Goal: Find specific page/section: Find specific page/section

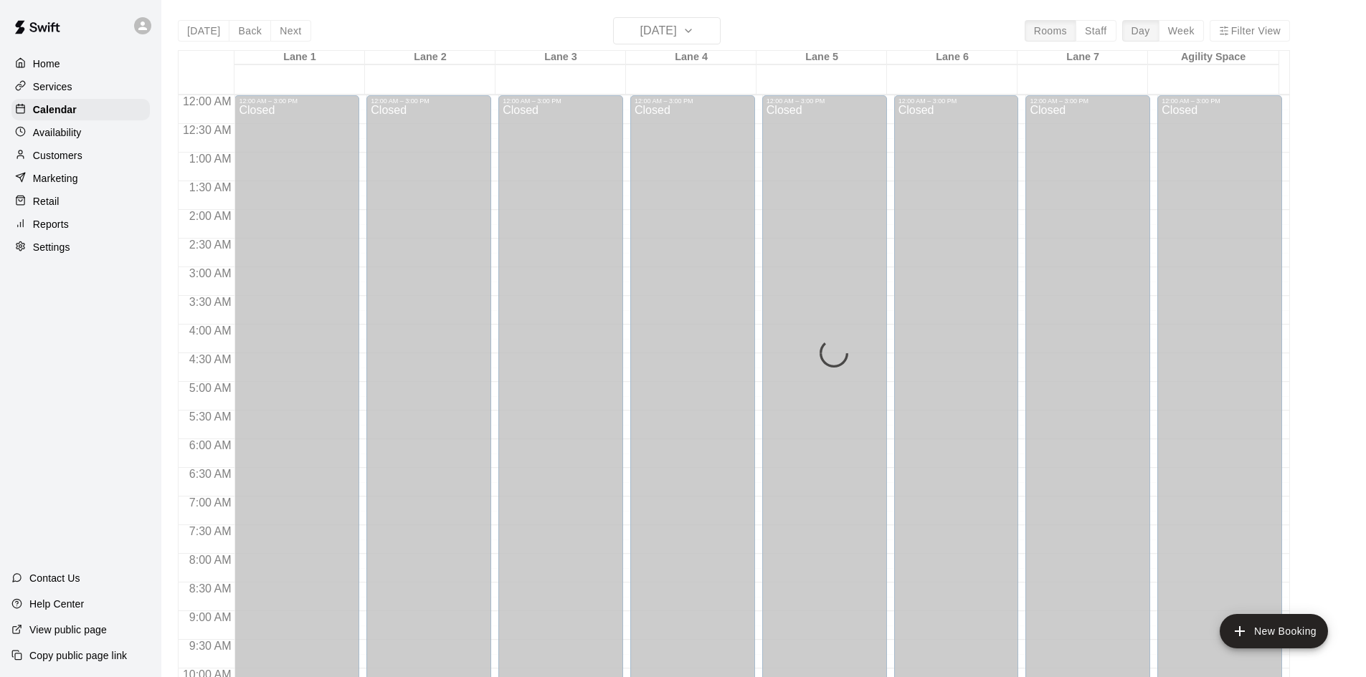
scroll to position [779, 0]
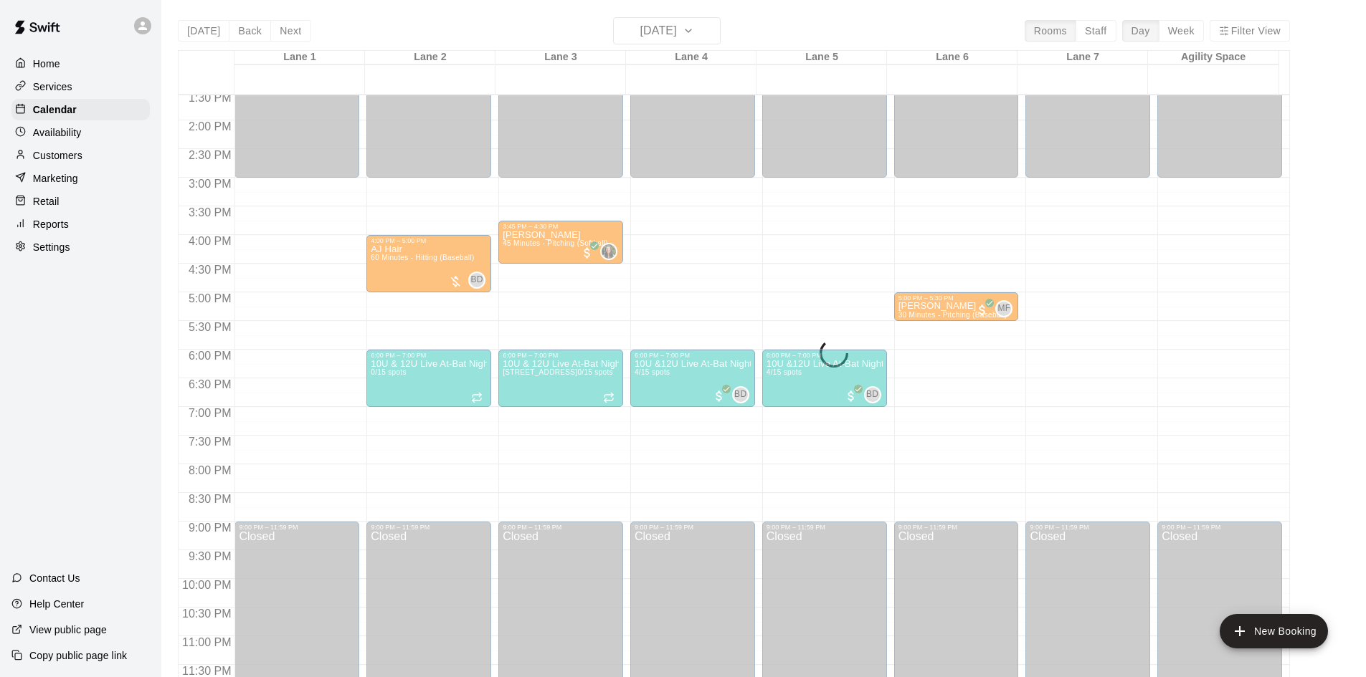
click at [201, 32] on div "[DATE] Back [DATE][DATE] Rooms Staff Day Week [GEOGRAPHIC_DATA] 1 [GEOGRAPHIC_D…" at bounding box center [734, 355] width 1112 height 677
drag, startPoint x: 71, startPoint y: 158, endPoint x: 72, endPoint y: 125, distance: 33.0
click at [71, 158] on p "Customers" at bounding box center [57, 155] width 49 height 14
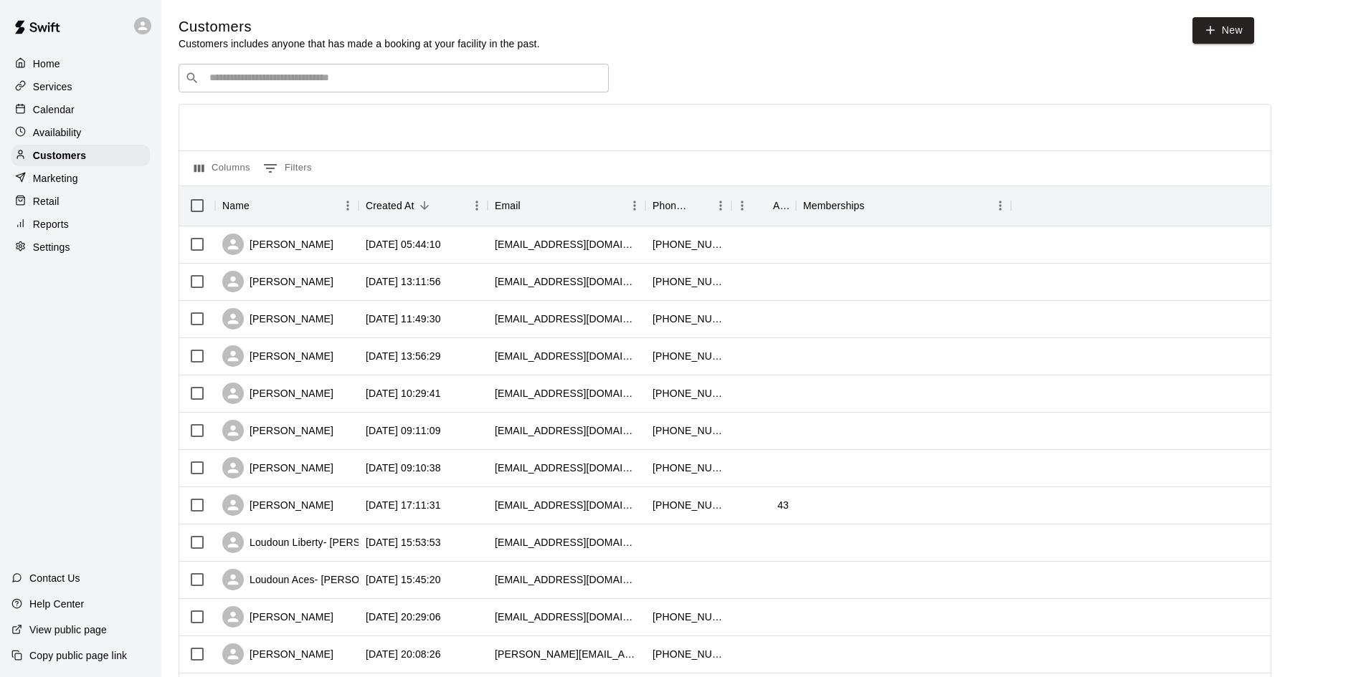
click at [60, 113] on p "Calendar" at bounding box center [54, 110] width 42 height 14
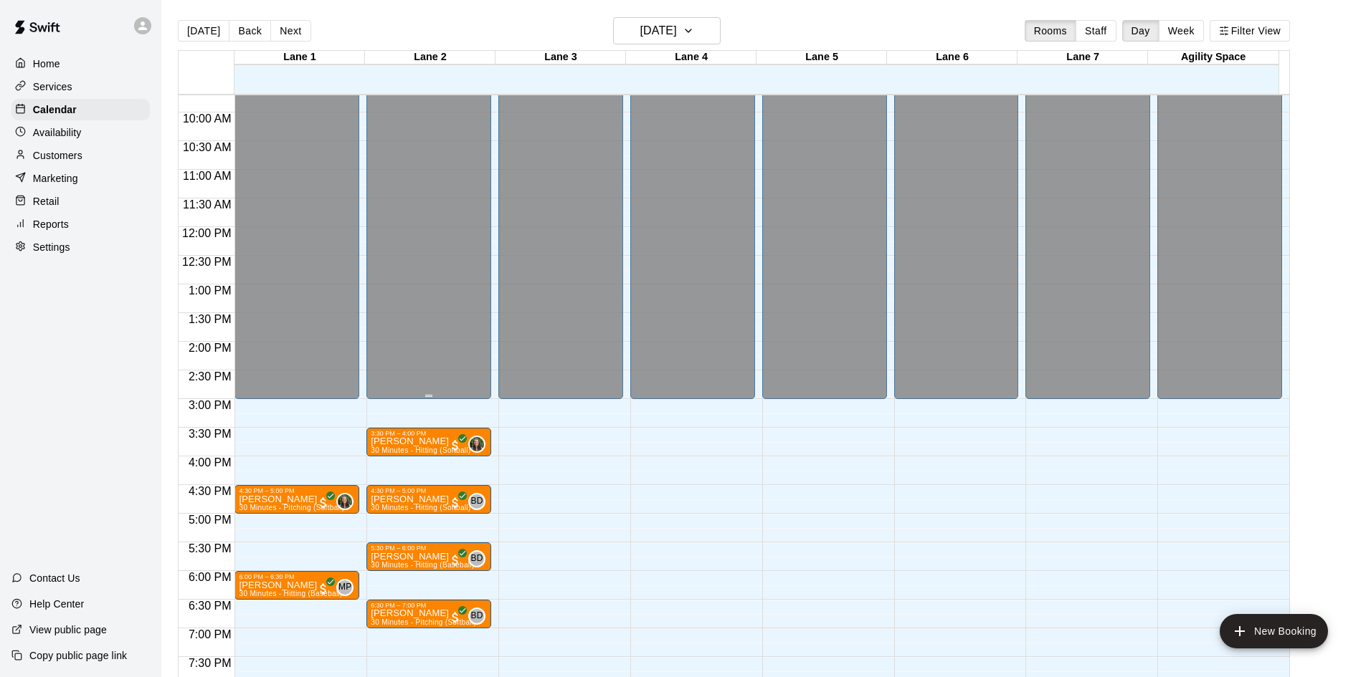
scroll to position [763, 0]
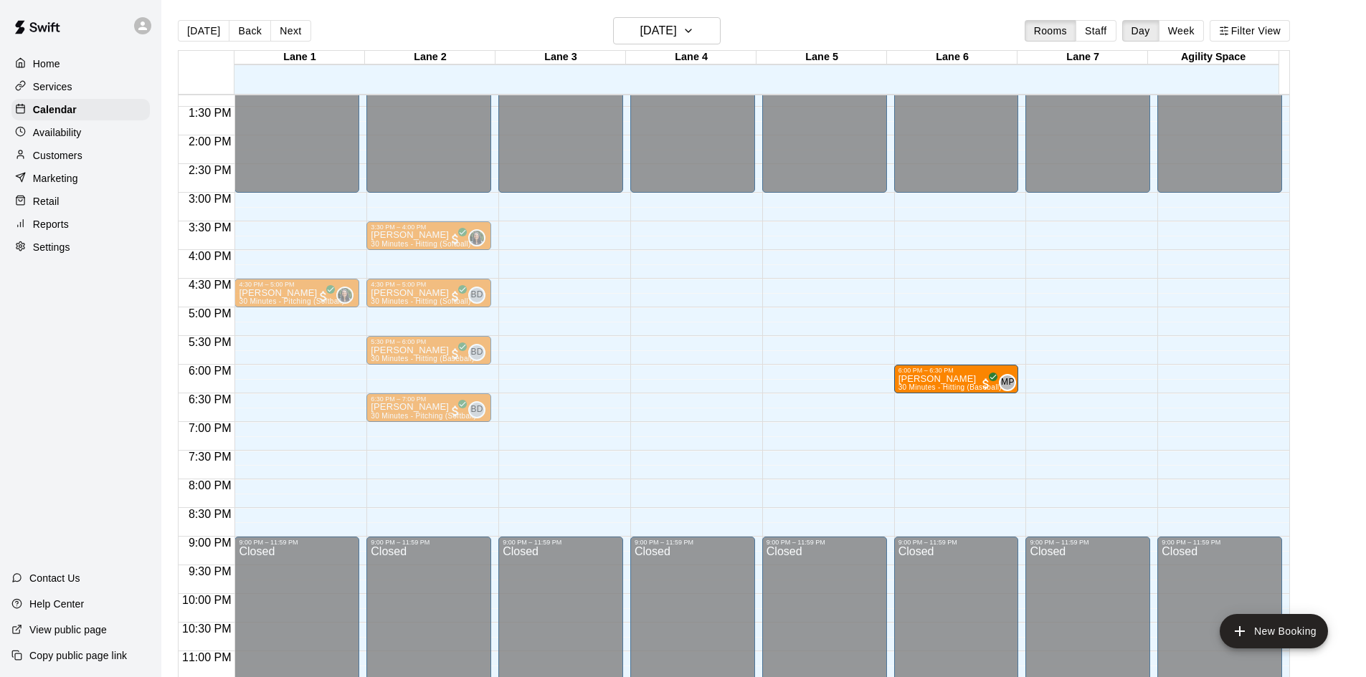
drag, startPoint x: 271, startPoint y: 378, endPoint x: 942, endPoint y: 380, distance: 670.9
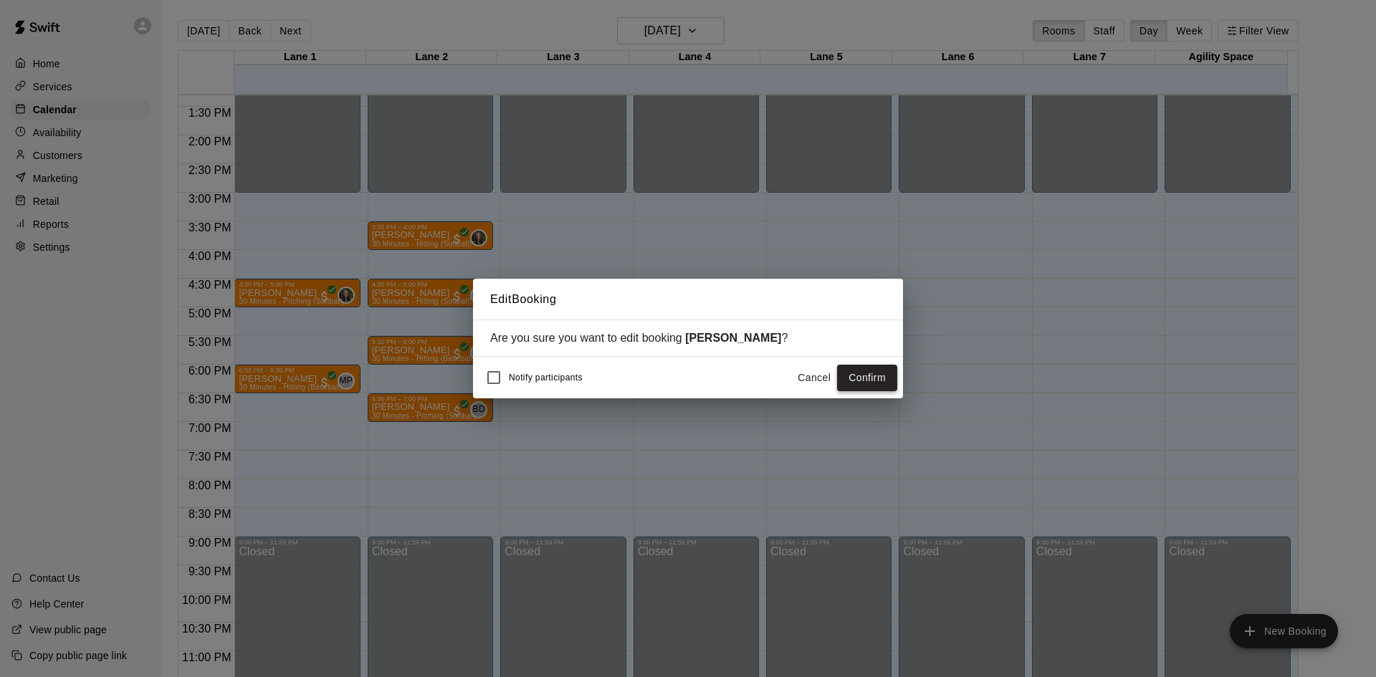
click at [862, 381] on button "Confirm" at bounding box center [867, 378] width 60 height 27
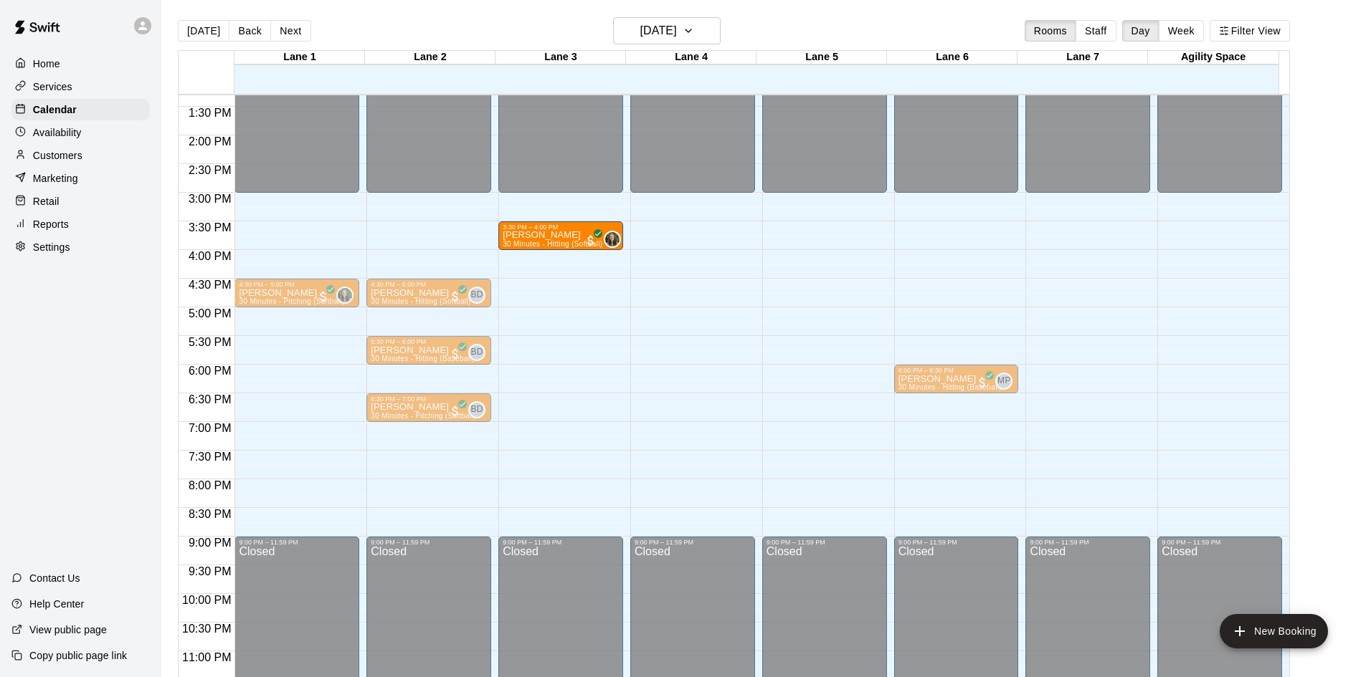
drag, startPoint x: 415, startPoint y: 237, endPoint x: 528, endPoint y: 239, distance: 113.3
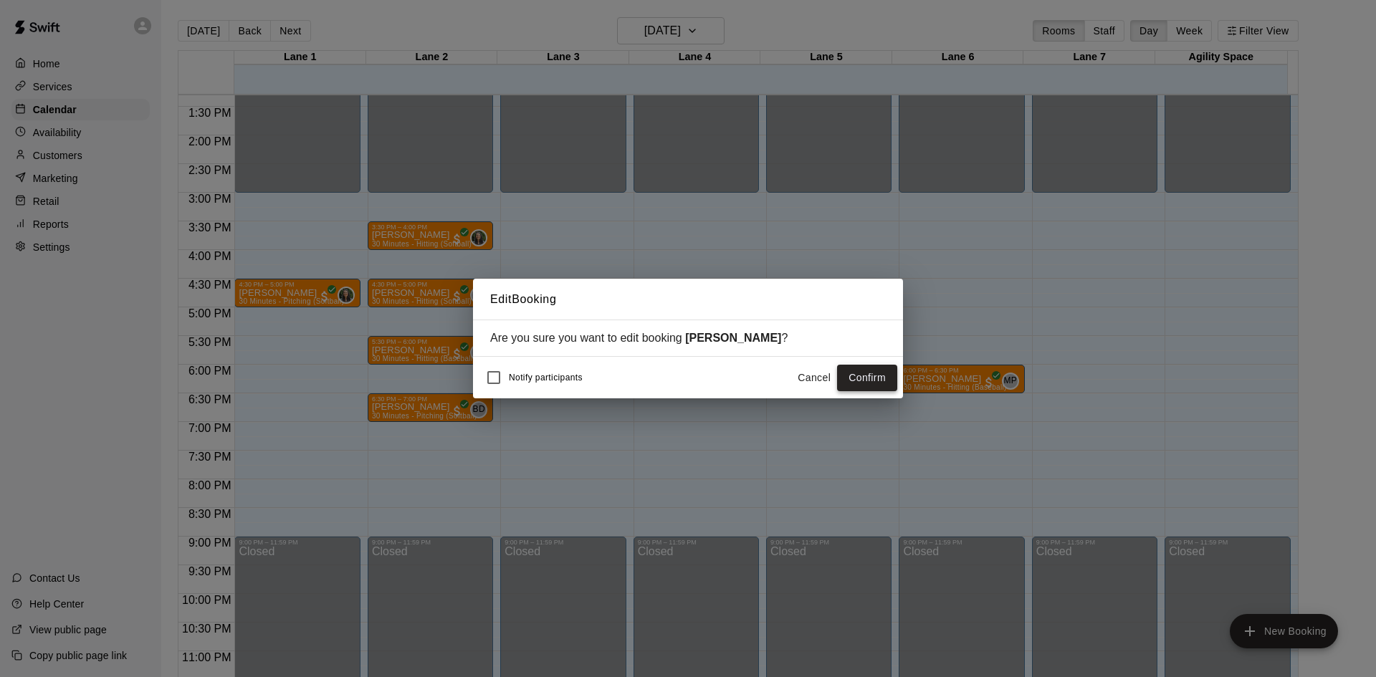
click at [871, 381] on button "Confirm" at bounding box center [867, 378] width 60 height 27
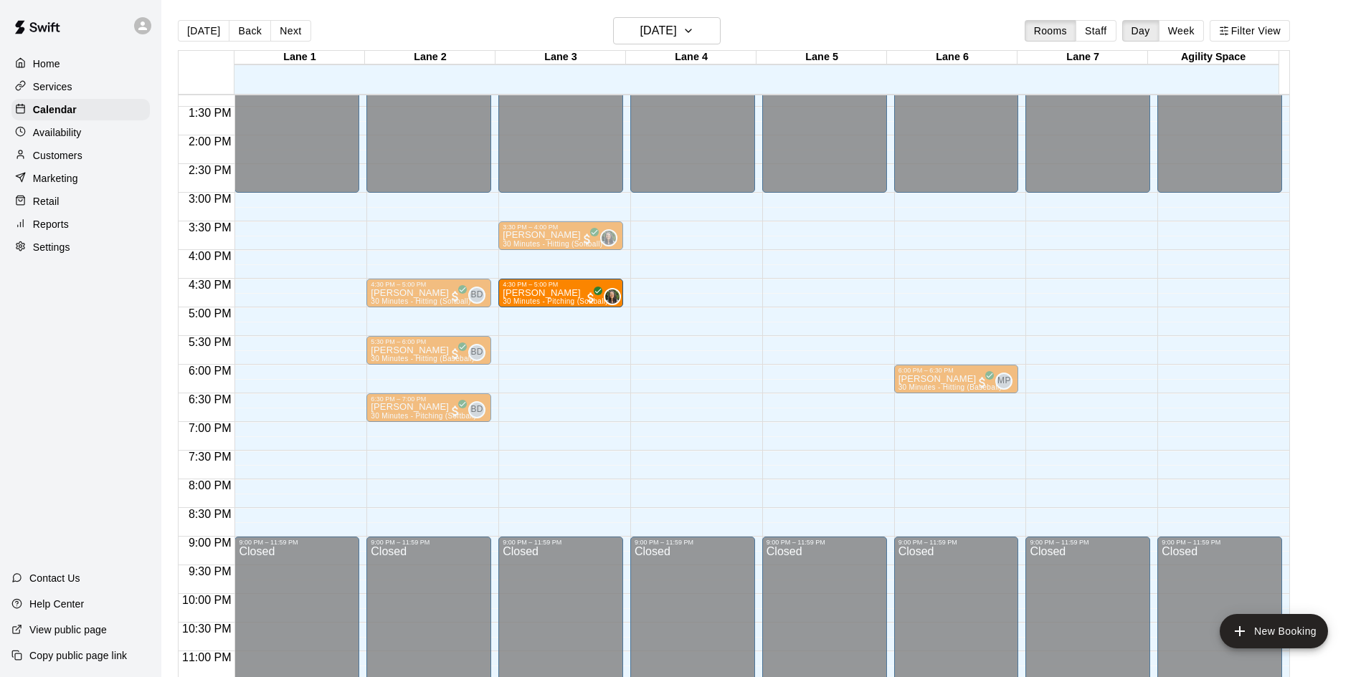
drag, startPoint x: 275, startPoint y: 296, endPoint x: 524, endPoint y: 300, distance: 248.8
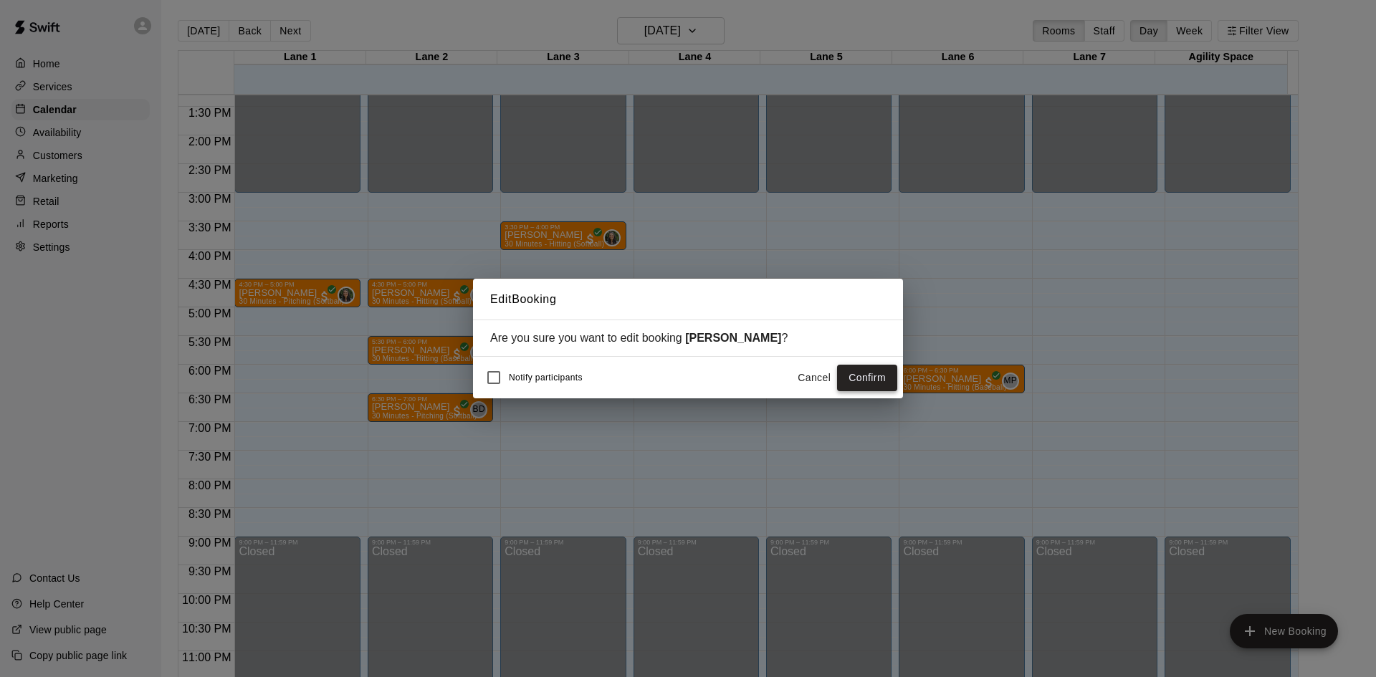
click at [858, 383] on button "Confirm" at bounding box center [867, 378] width 60 height 27
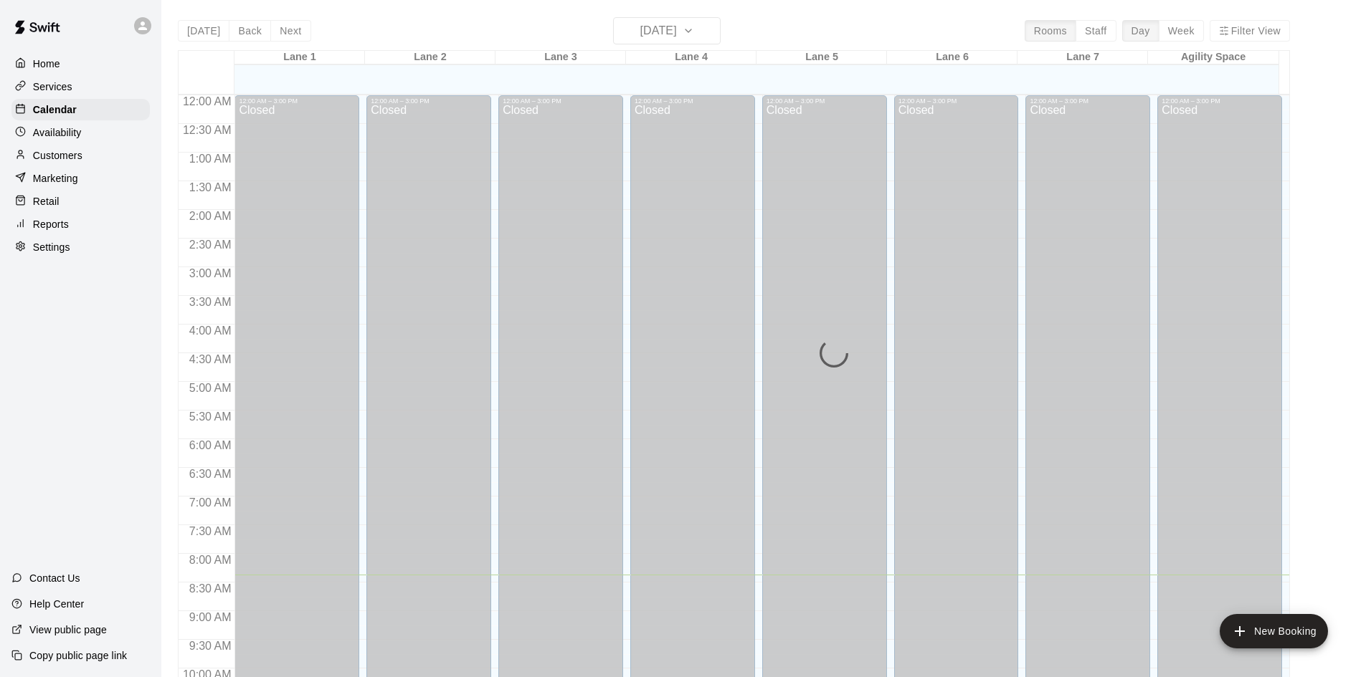
scroll to position [481, 0]
